Goal: Transaction & Acquisition: Purchase product/service

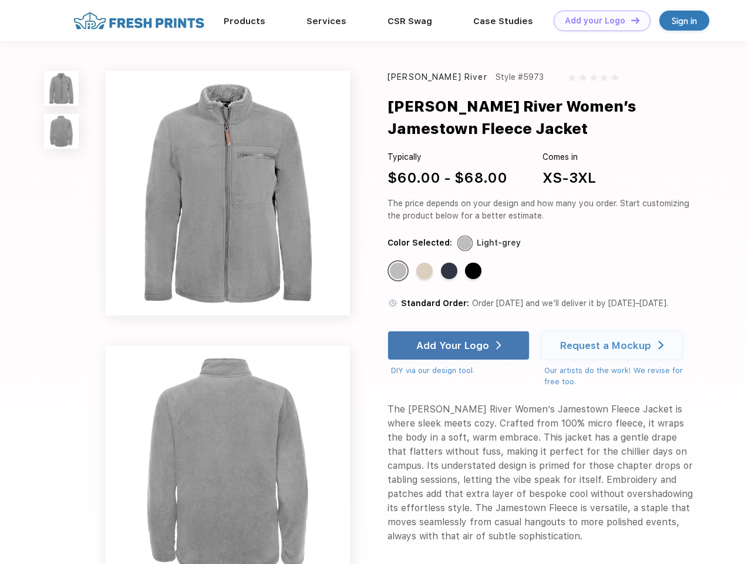
click at [598, 21] on link "Add your Logo Design Tool" at bounding box center [602, 21] width 97 height 21
click at [0, 0] on div "Design Tool" at bounding box center [0, 0] width 0 height 0
click at [630, 20] on link "Add your Logo Design Tool" at bounding box center [602, 21] width 97 height 21
click at [62, 88] on img at bounding box center [61, 88] width 35 height 35
click at [62, 132] on img at bounding box center [61, 131] width 35 height 35
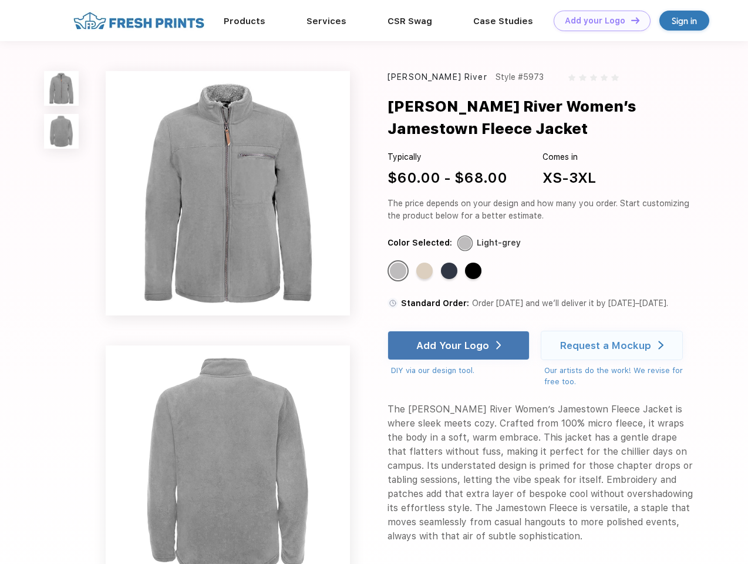
click at [399, 271] on div "Standard Color" at bounding box center [398, 270] width 16 height 16
click at [426, 271] on div "Standard Color" at bounding box center [424, 270] width 16 height 16
click at [450, 271] on div "Standard Color" at bounding box center [449, 270] width 16 height 16
click at [474, 271] on div "Standard Color" at bounding box center [473, 270] width 16 height 16
click at [460, 345] on div "Add Your Logo" at bounding box center [452, 345] width 73 height 12
